Goal: Obtain resource: Download file/media

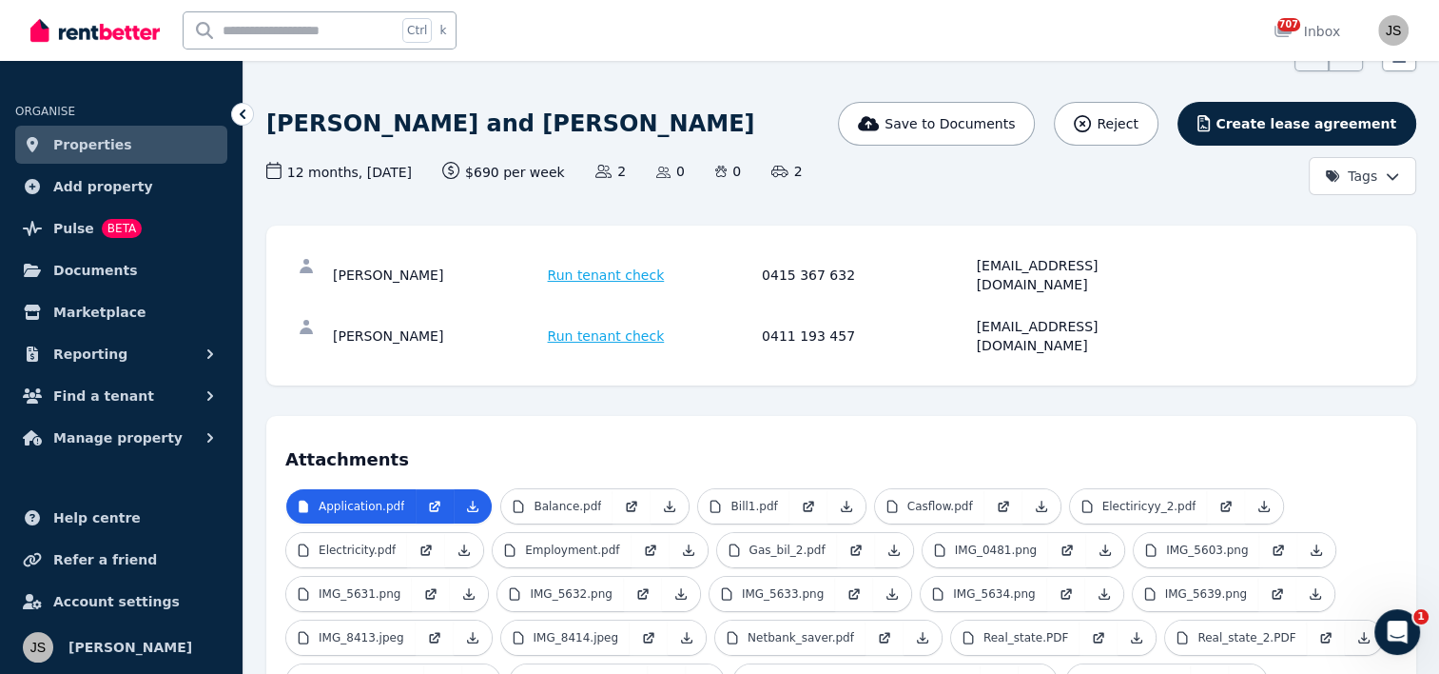
scroll to position [285, 0]
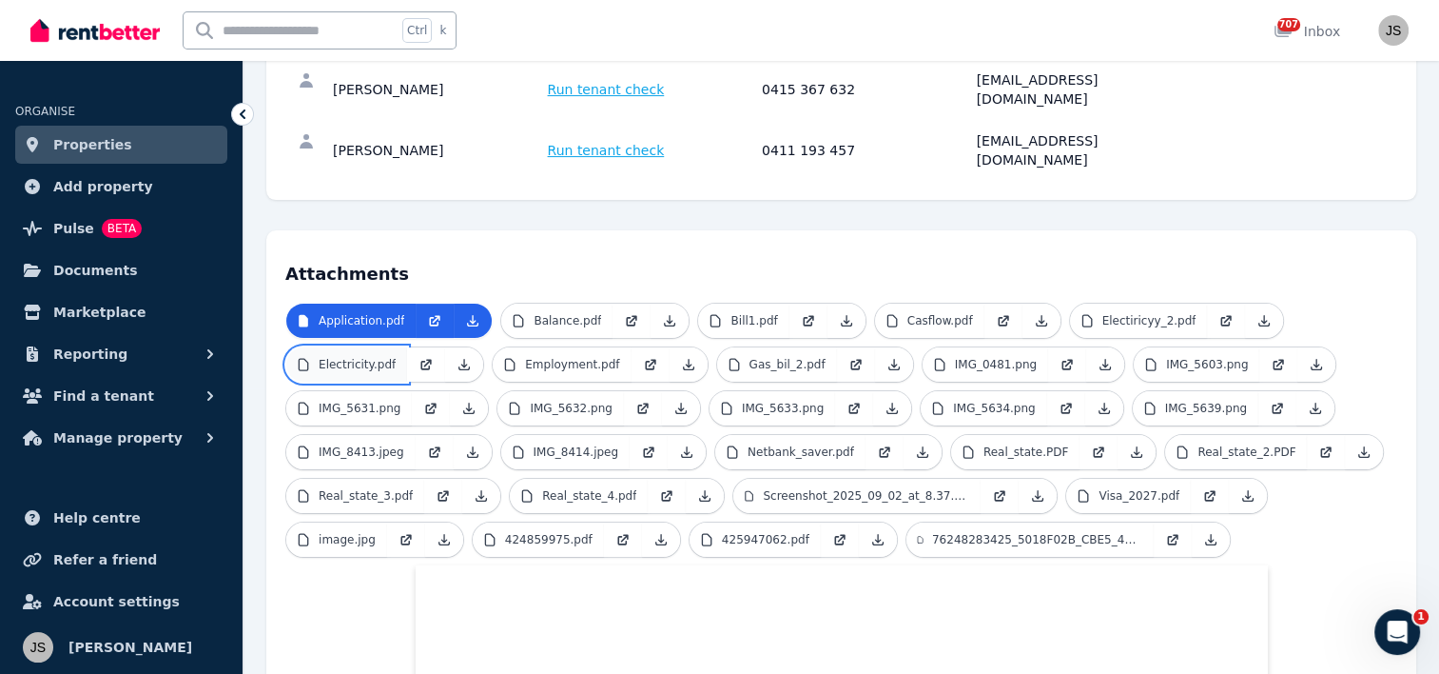
click at [344, 357] on p "Electricity.pdf" at bounding box center [357, 364] width 77 height 15
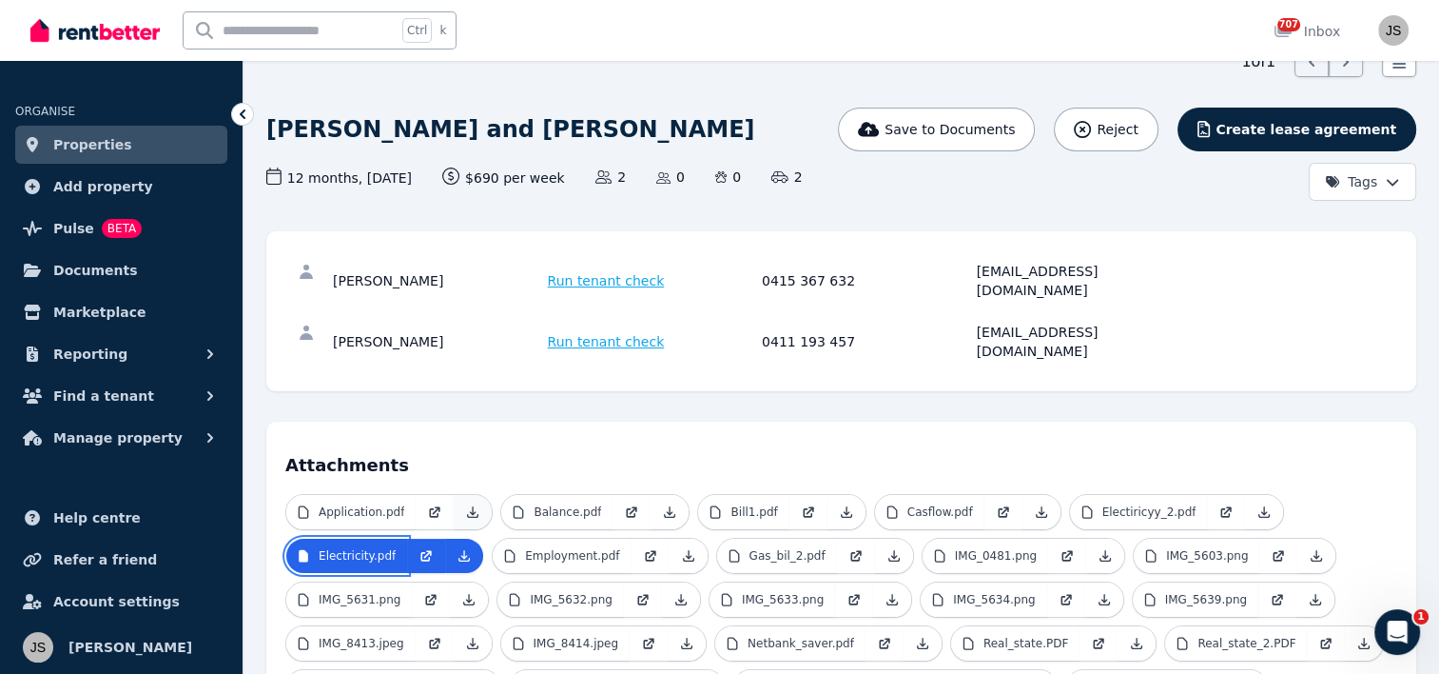
scroll to position [95, 0]
click at [349, 581] on link "IMG_5631.png" at bounding box center [349, 598] width 126 height 34
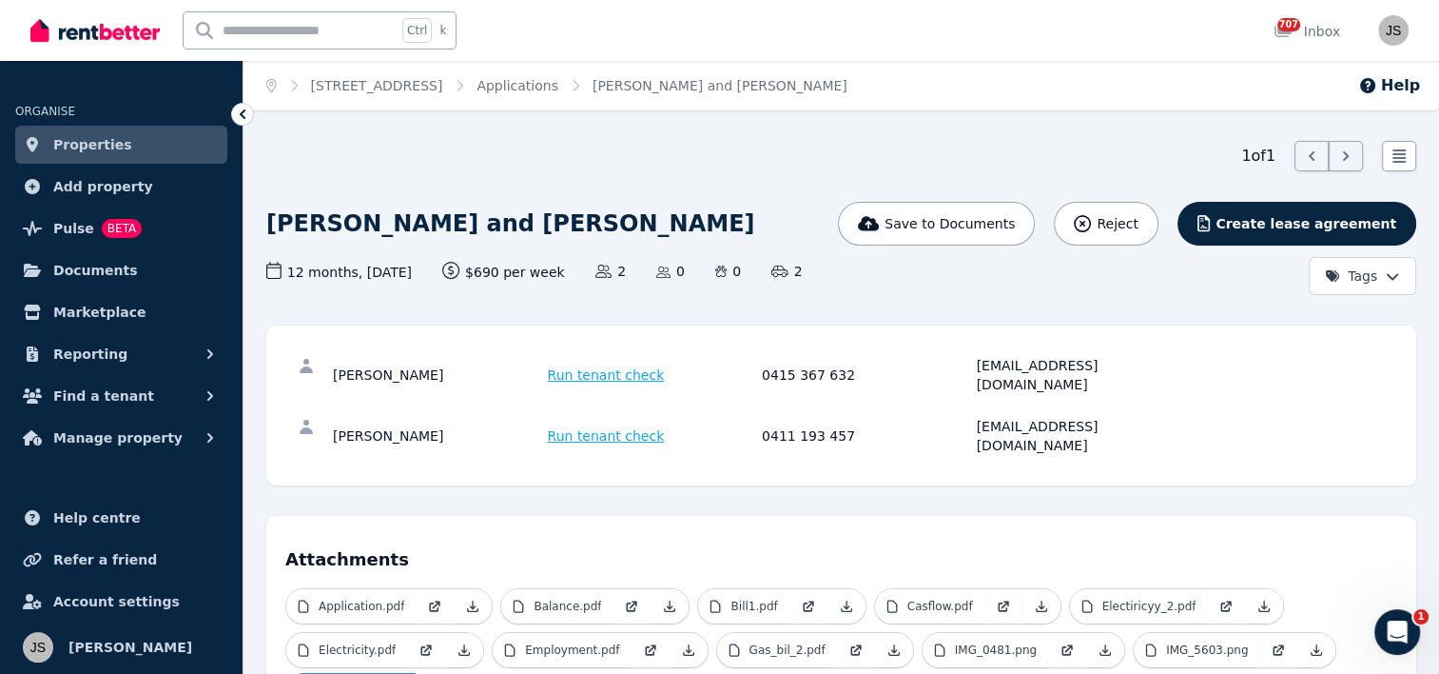
scroll to position [190, 0]
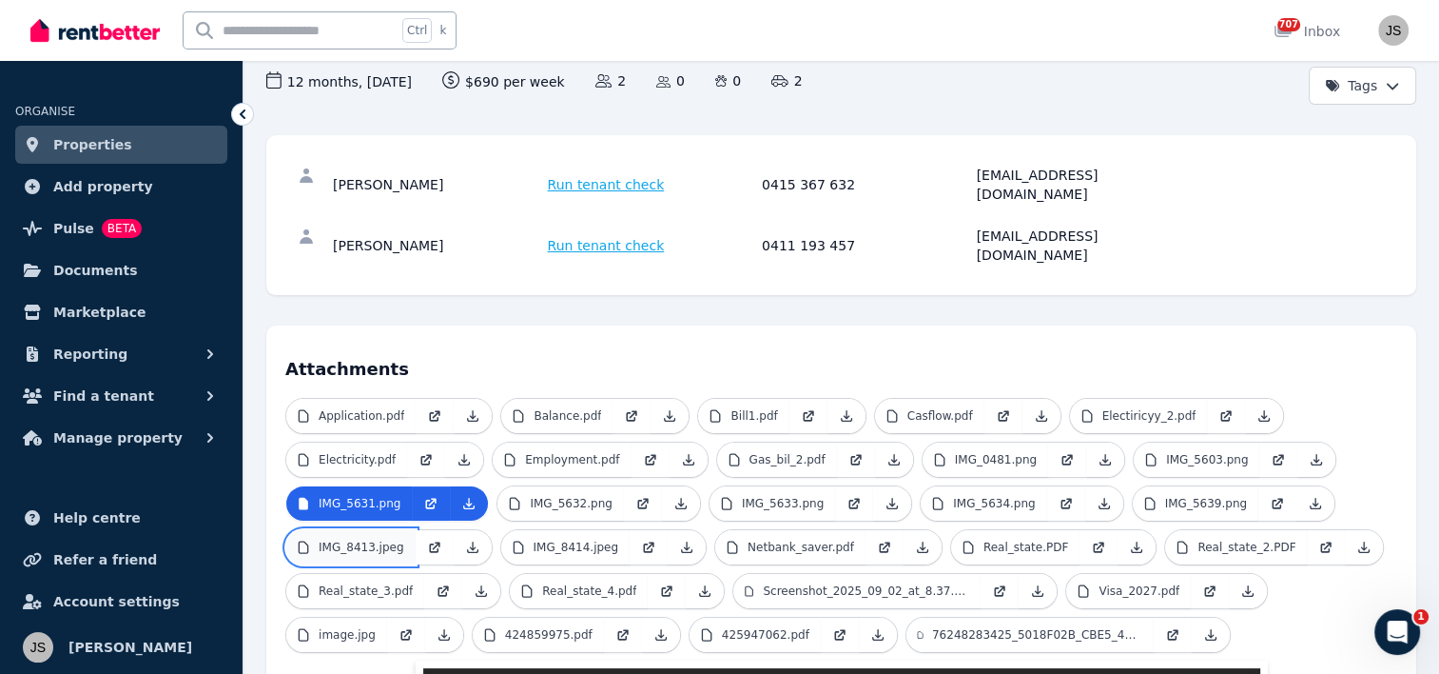
click at [375, 539] on p "IMG_8413.jpeg" at bounding box center [362, 546] width 86 height 15
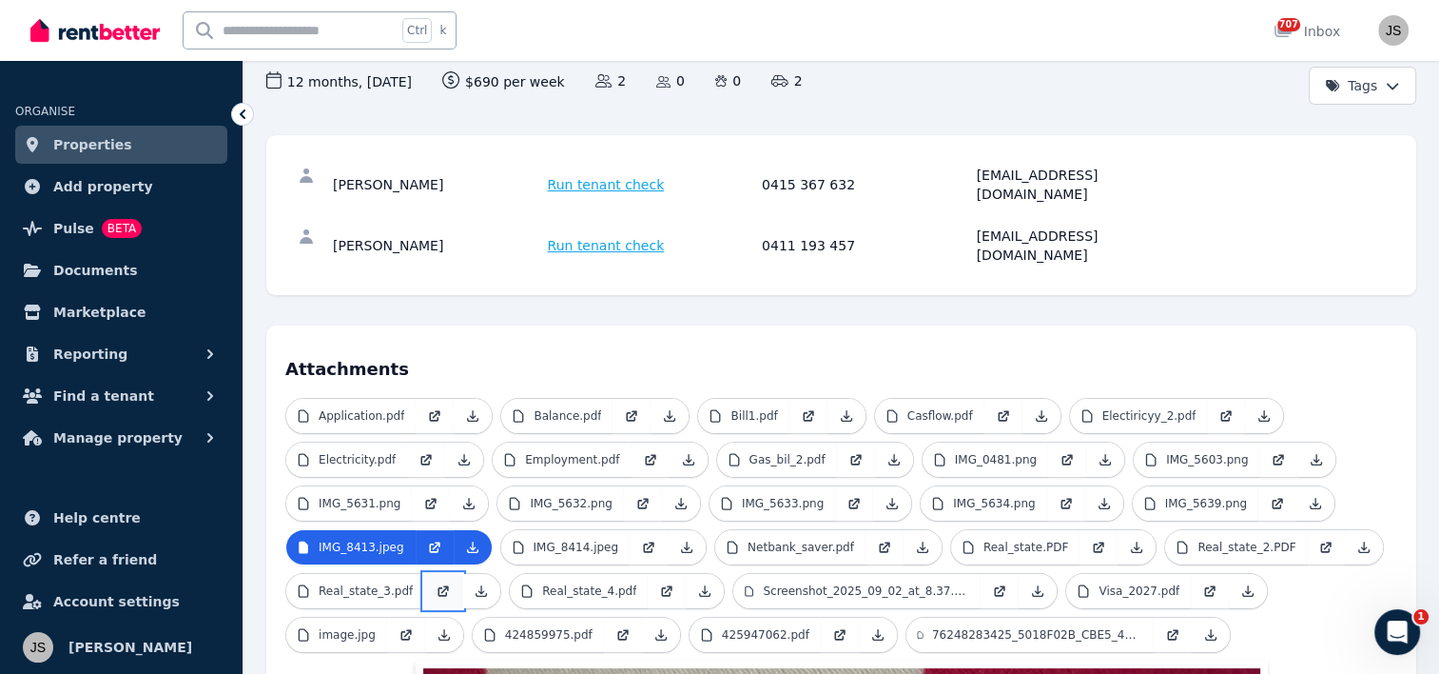
click at [424, 574] on link at bounding box center [443, 591] width 38 height 34
click at [346, 583] on p "Real_state_3.pdf" at bounding box center [366, 590] width 94 height 15
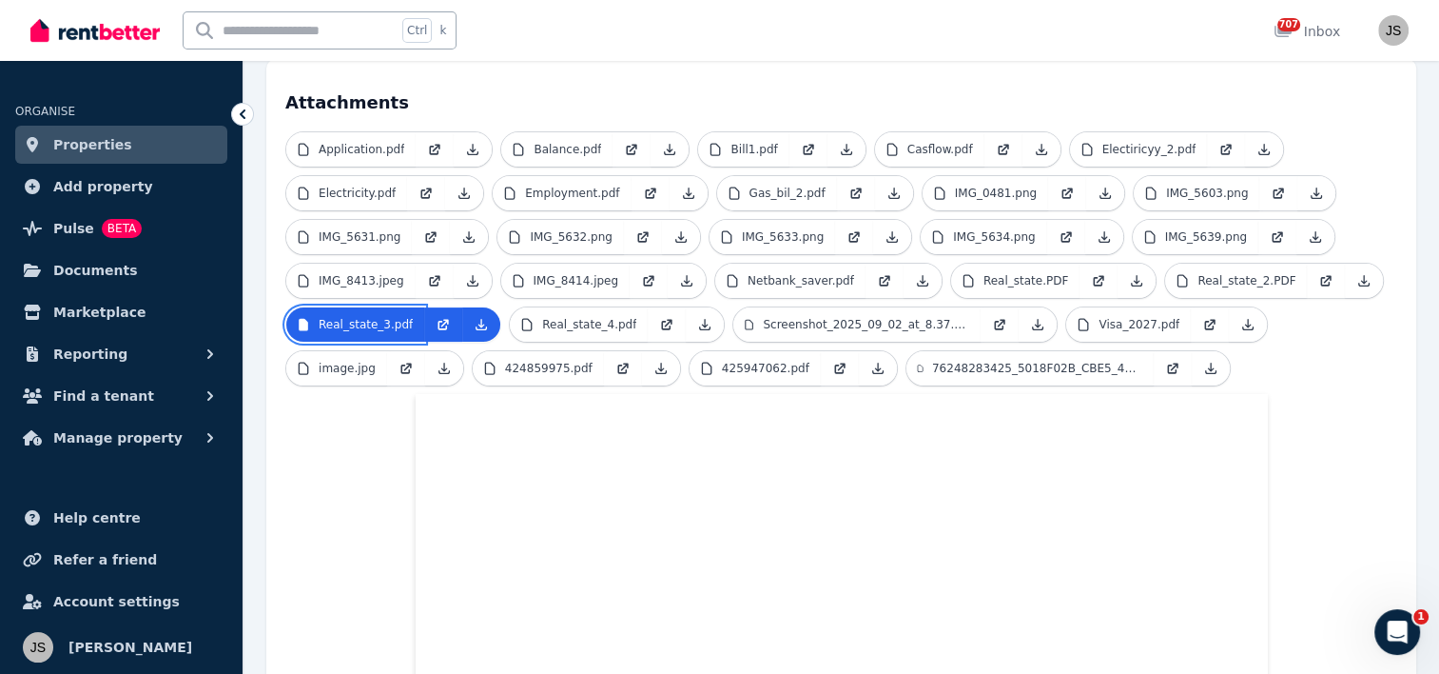
scroll to position [476, 0]
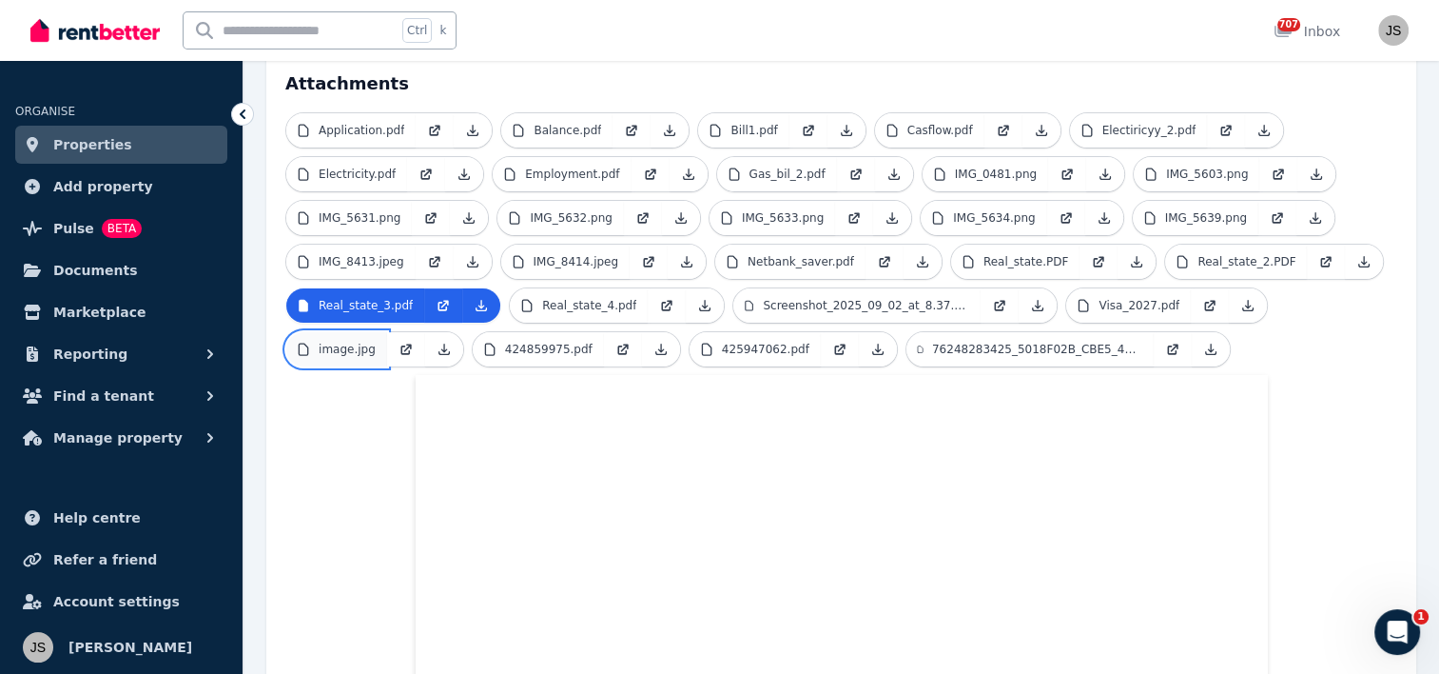
click at [342, 332] on link "image.jpg" at bounding box center [336, 349] width 101 height 34
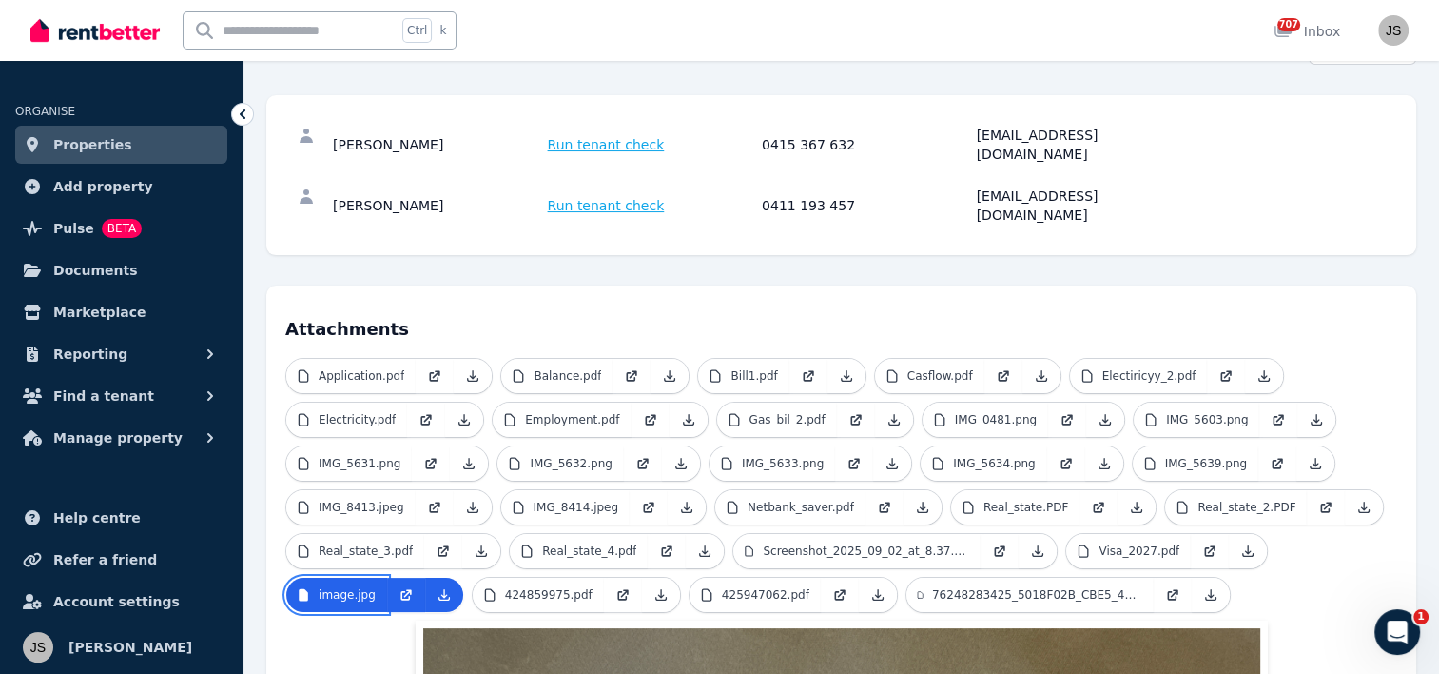
scroll to position [231, 0]
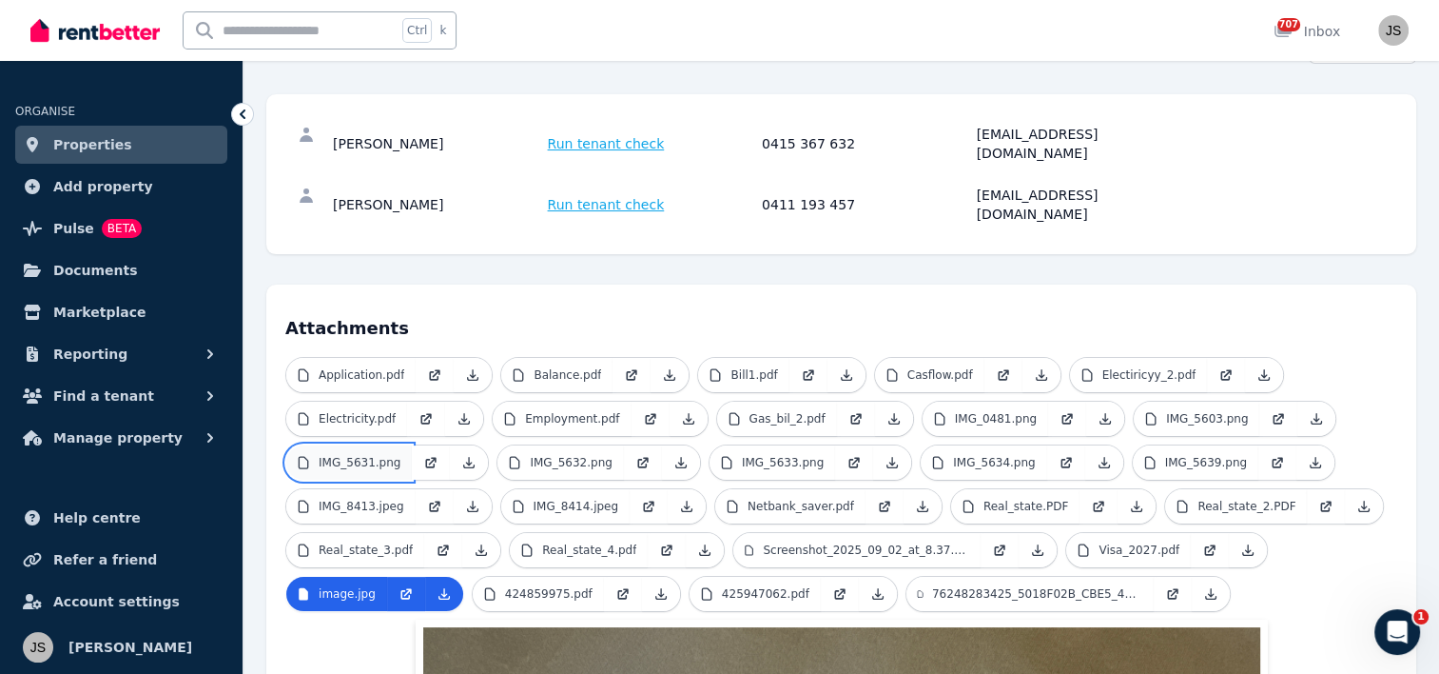
click at [386, 455] on p "IMG_5631.png" at bounding box center [360, 462] width 82 height 15
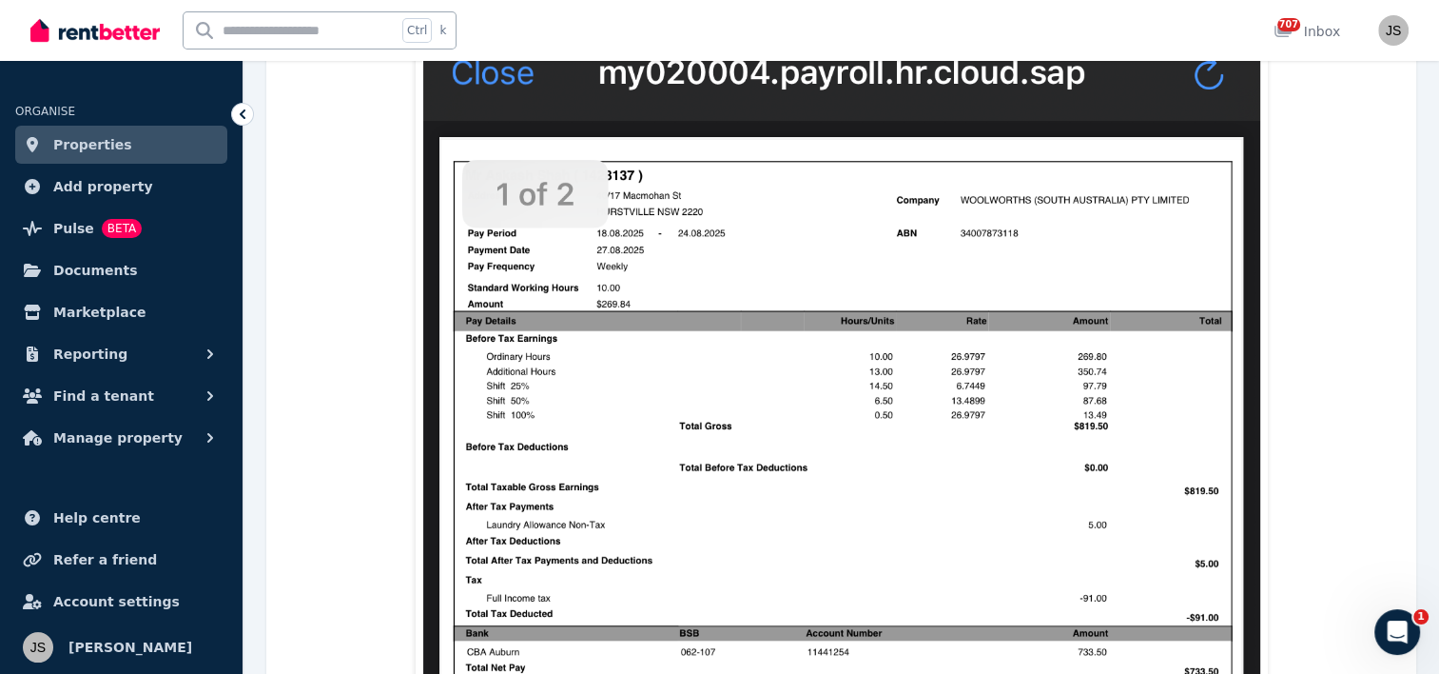
scroll to position [466, 0]
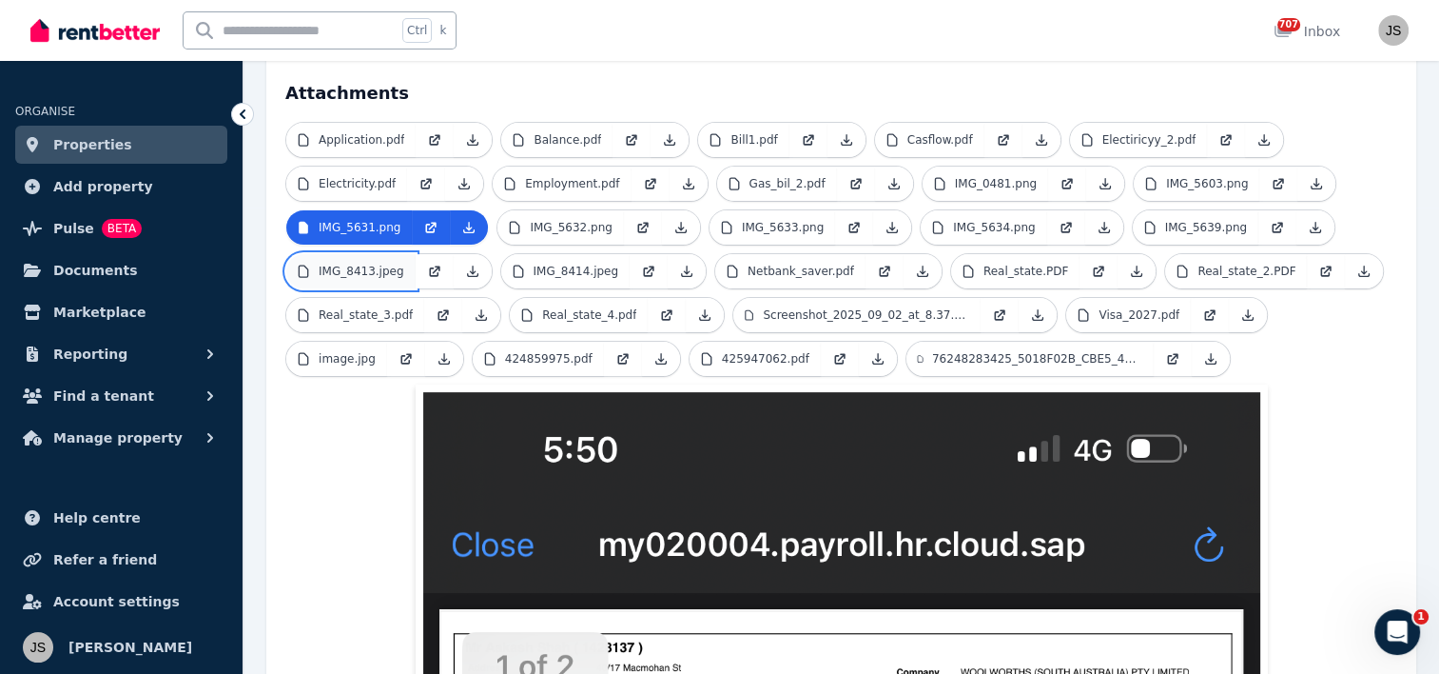
click at [399, 254] on link "IMG_8413.jpeg" at bounding box center [350, 271] width 129 height 34
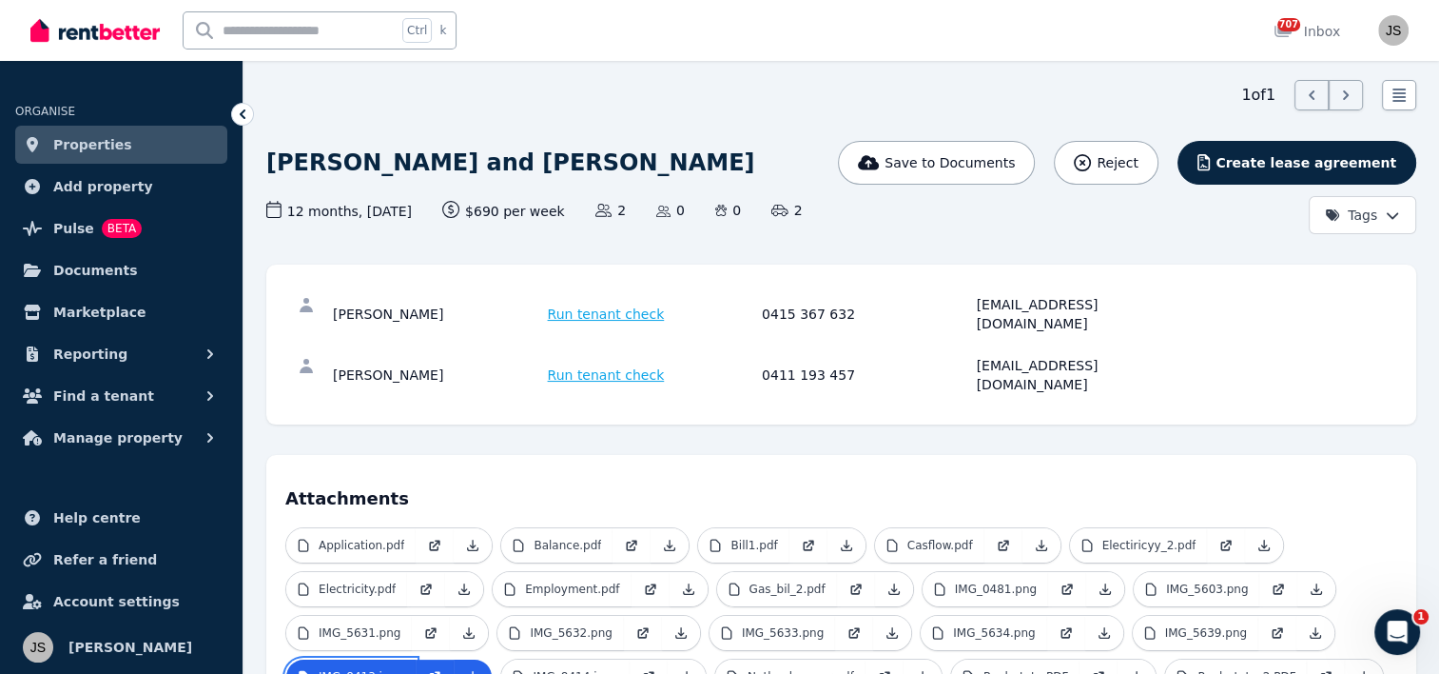
scroll to position [95, 0]
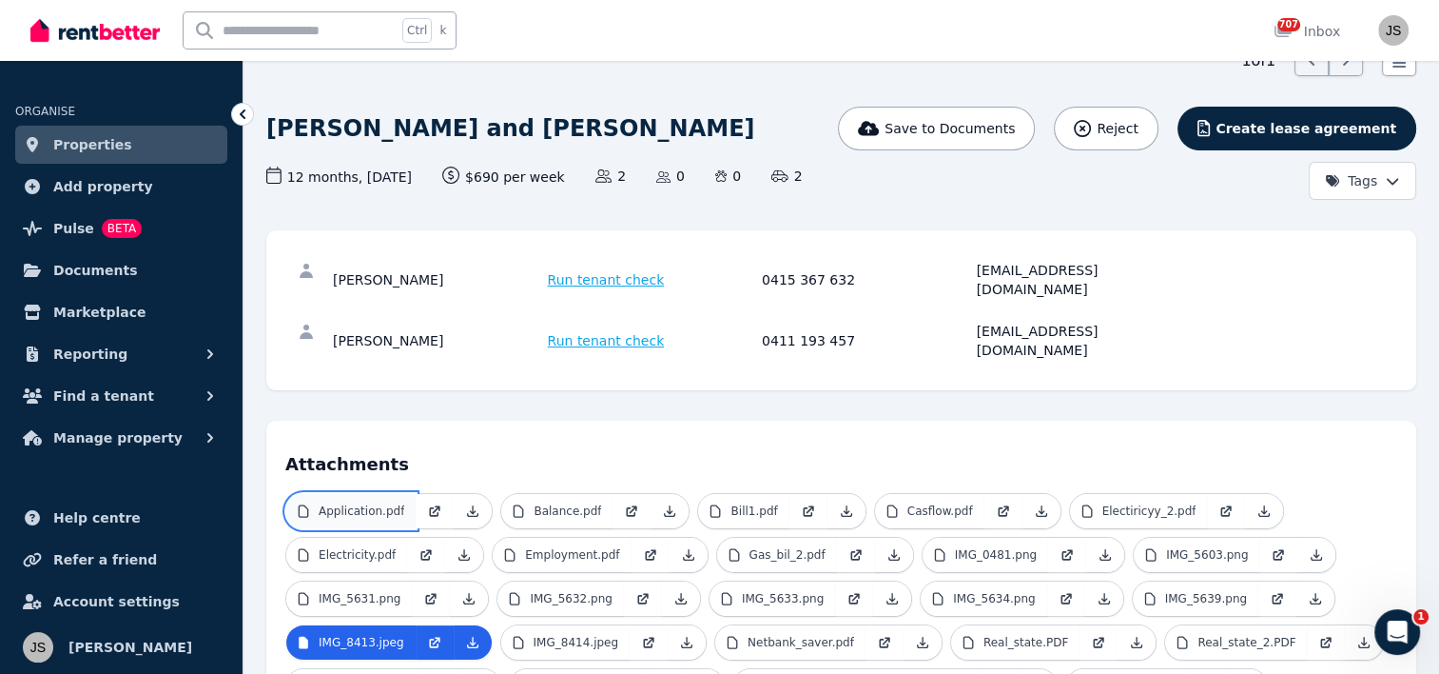
click at [362, 503] on p "Application.pdf" at bounding box center [362, 510] width 86 height 15
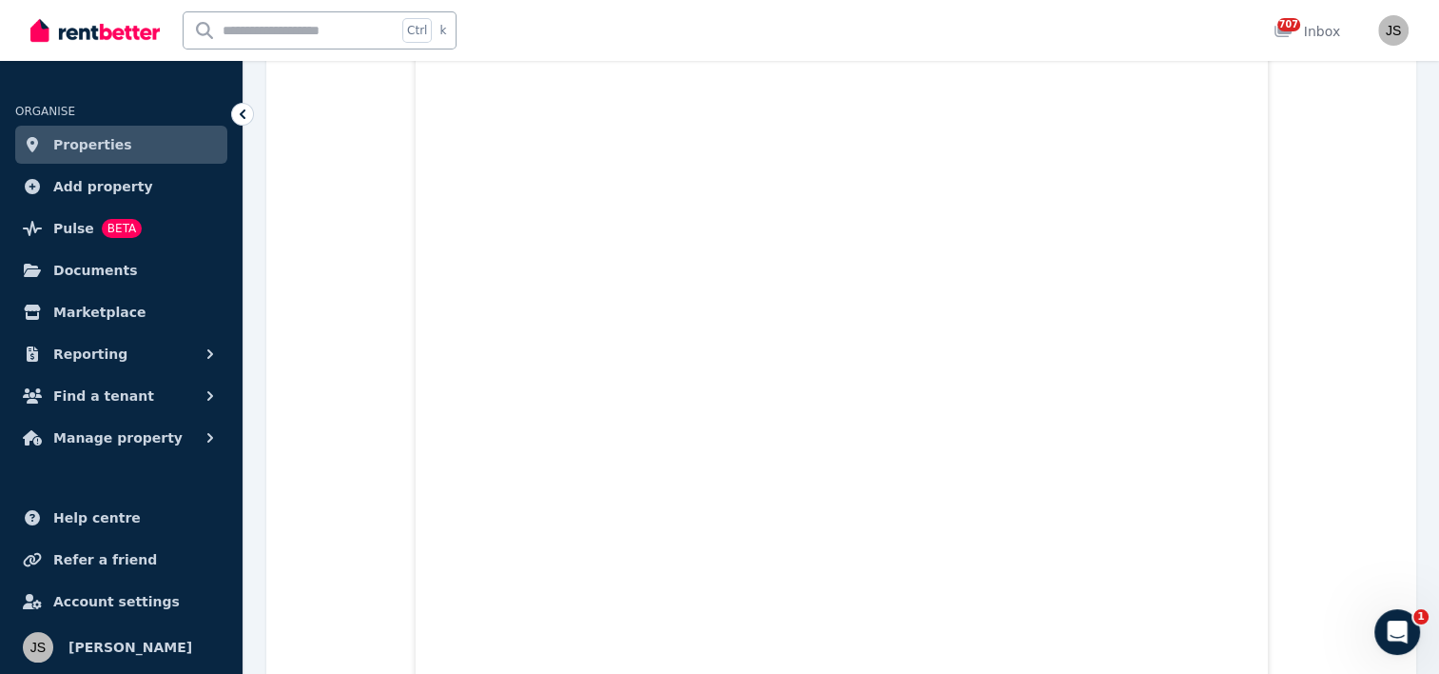
scroll to position [3852, 0]
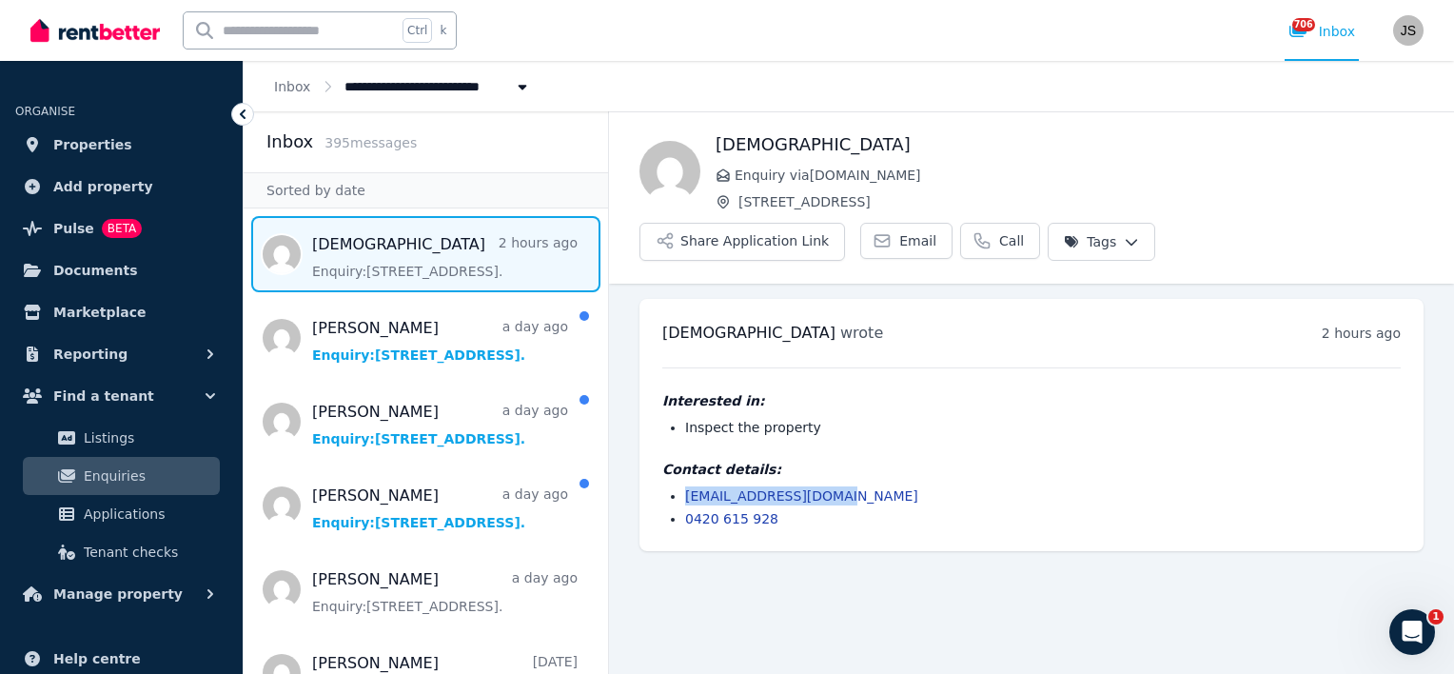
drag, startPoint x: 827, startPoint y: 443, endPoint x: 674, endPoint y: 427, distance: 154.0
click at [674, 459] on div "Contact details: pzkrishna12@gmail.com 0420 615 928" at bounding box center [1031, 493] width 738 height 68
copy link "pzkrishna12@gmail.com"
